Goal: Task Accomplishment & Management: Manage account settings

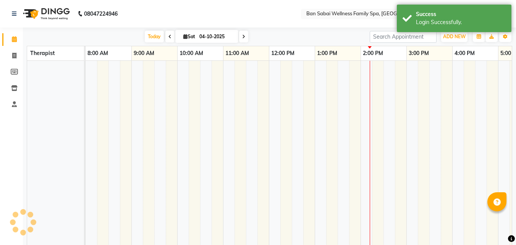
select select "en"
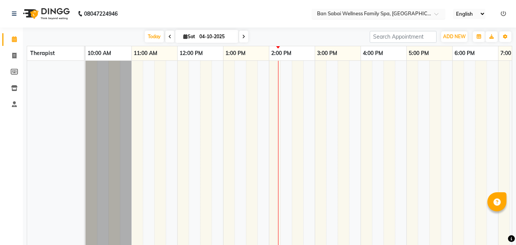
click at [431, 13] on div at bounding box center [378, 15] width 134 height 8
click at [16, 39] on icon at bounding box center [14, 39] width 5 height 6
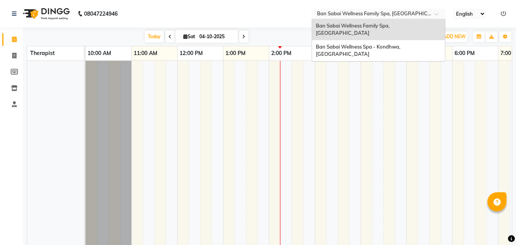
click at [434, 11] on div at bounding box center [378, 15] width 134 height 8
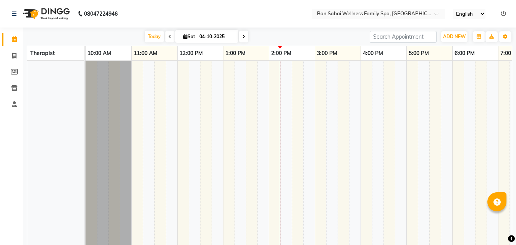
click at [503, 14] on icon at bounding box center [502, 13] width 5 height 5
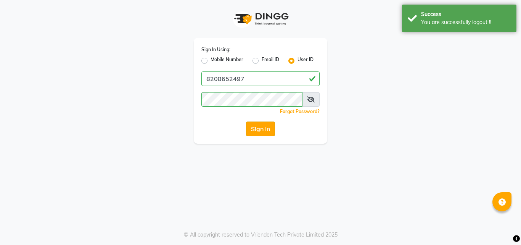
click at [253, 126] on button "Sign In" at bounding box center [260, 128] width 29 height 15
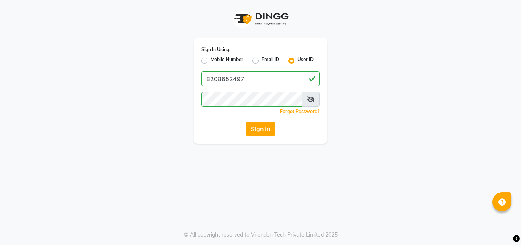
click at [211, 58] on label "Mobile Number" at bounding box center [227, 60] width 33 height 9
click at [211, 58] on input "Mobile Number" at bounding box center [213, 58] width 5 height 5
radio input "true"
radio input "false"
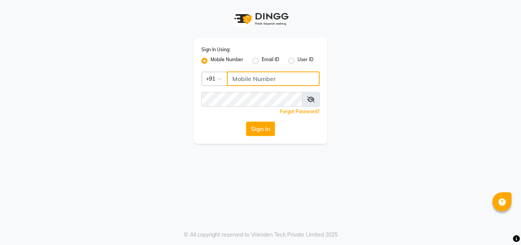
click at [242, 77] on input "Username" at bounding box center [273, 78] width 93 height 15
type input "8208652497"
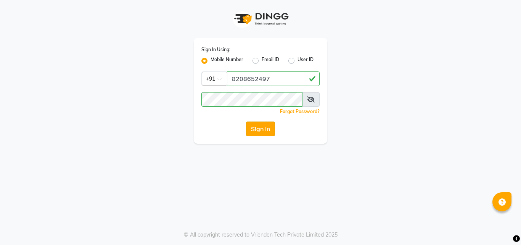
click at [269, 133] on button "Sign In" at bounding box center [260, 128] width 29 height 15
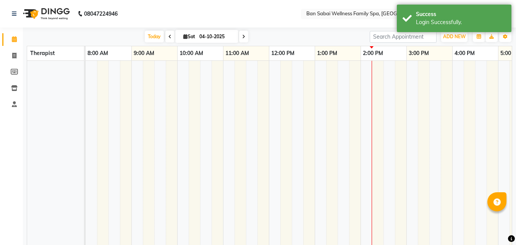
select select "en"
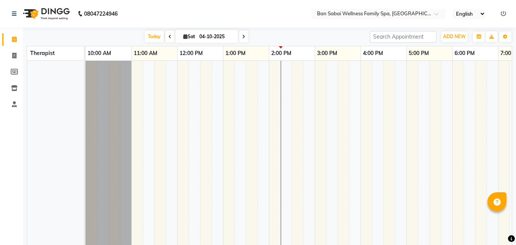
click at [503, 14] on icon at bounding box center [502, 13] width 5 height 5
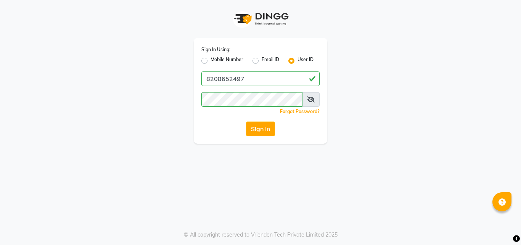
click at [211, 61] on label "Mobile Number" at bounding box center [227, 60] width 33 height 9
click at [211, 61] on input "Mobile Number" at bounding box center [213, 58] width 5 height 5
radio input "true"
radio input "false"
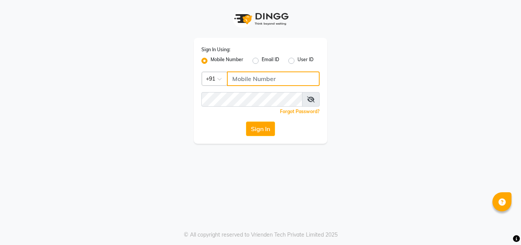
click at [254, 76] on input "Username" at bounding box center [273, 78] width 93 height 15
type input "7507461684"
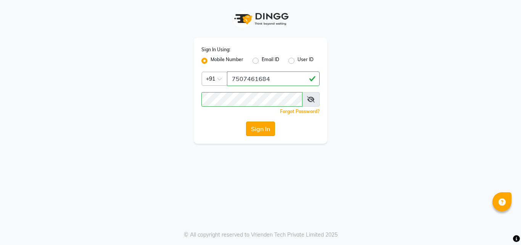
click at [270, 127] on button "Sign In" at bounding box center [260, 128] width 29 height 15
